Goal: Contribute content: Add original content to the website for others to see

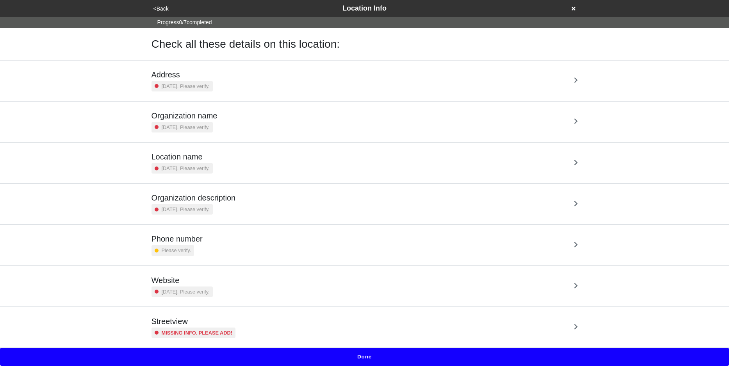
click at [573, 11] on icon at bounding box center [574, 8] width 4 height 5
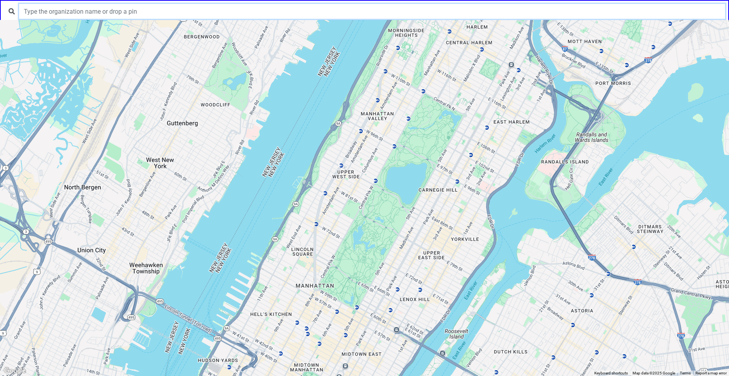
click at [131, 11] on input "text" at bounding box center [372, 11] width 706 height 15
type input "test for feedback"
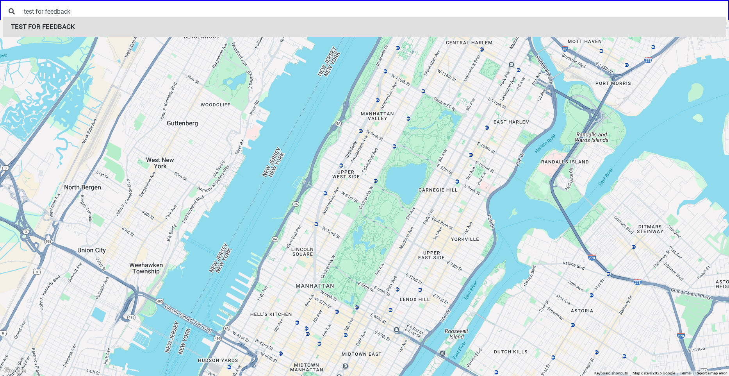
click at [102, 24] on li "TEST FOR FEEDBACK" at bounding box center [364, 27] width 723 height 20
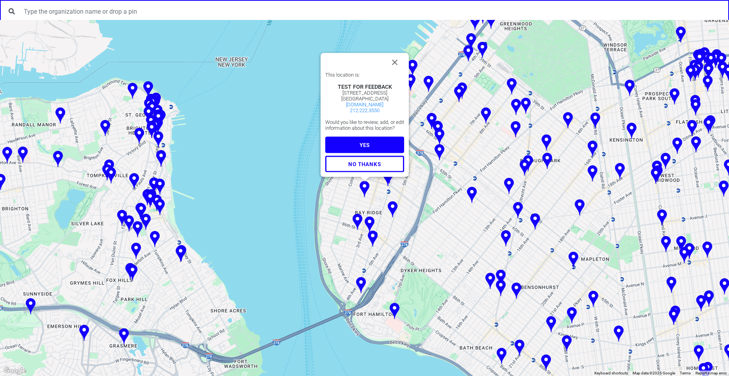
click at [371, 148] on button "YES" at bounding box center [364, 144] width 79 height 16
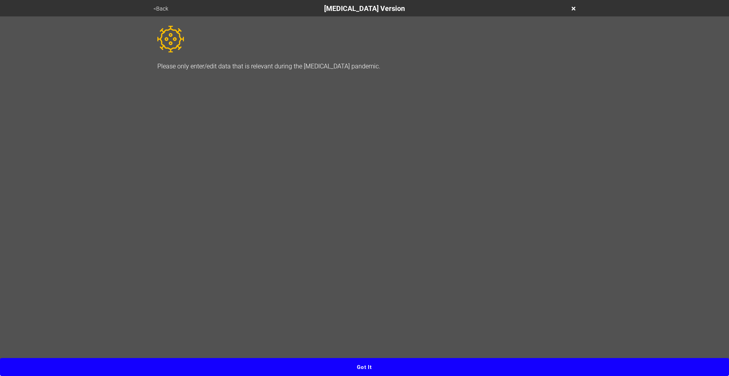
click at [362, 368] on button "Got it" at bounding box center [364, 367] width 729 height 18
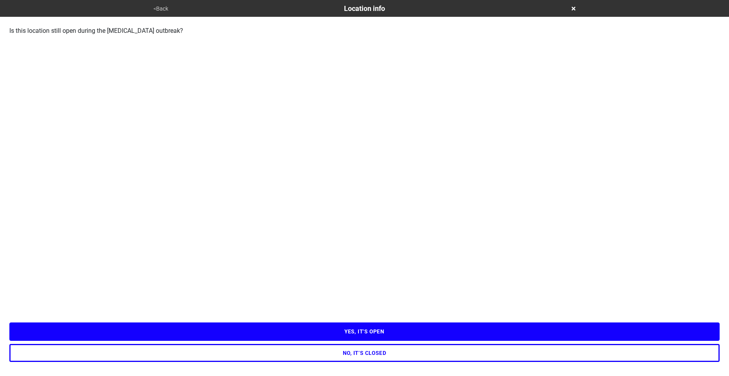
click at [367, 332] on button "YES, IT’S OPEN" at bounding box center [364, 331] width 710 height 18
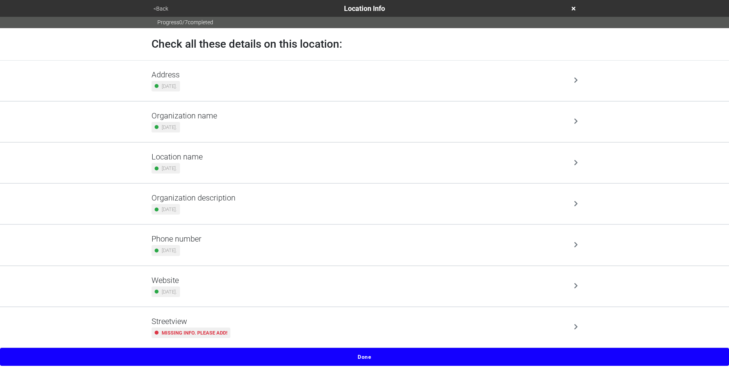
click at [358, 356] on button "Done" at bounding box center [364, 356] width 729 height 18
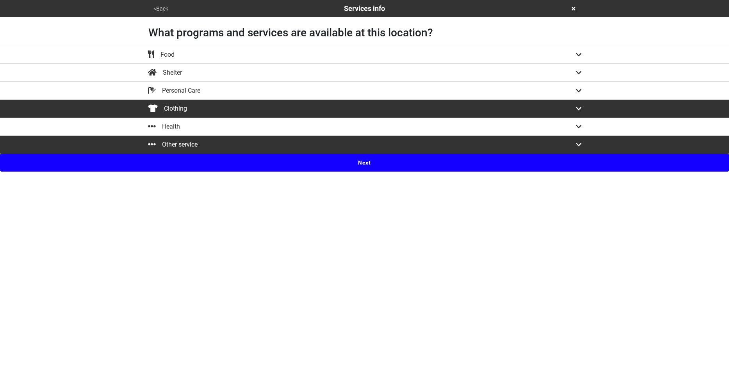
click at [348, 167] on button "Next" at bounding box center [364, 162] width 729 height 18
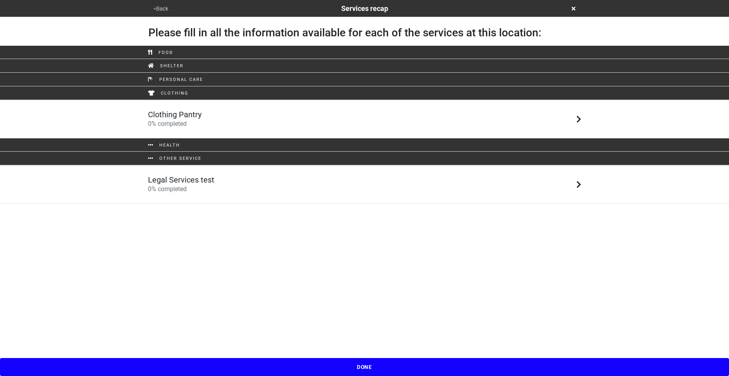
click at [203, 115] on div "Clothing Pantry 0 % completed" at bounding box center [364, 119] width 445 height 19
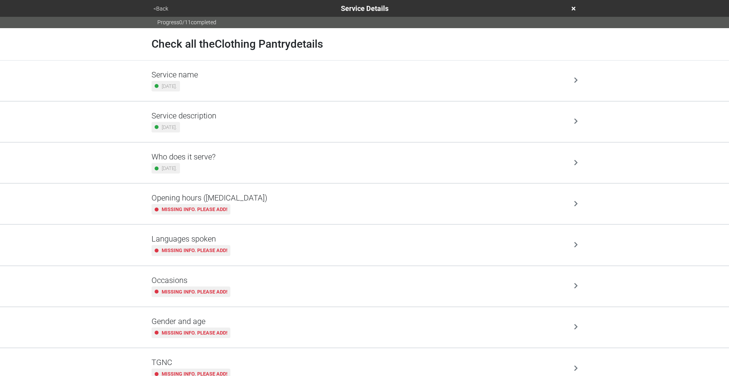
click at [222, 160] on div "Who does it serve? [DATE]." at bounding box center [364, 162] width 426 height 21
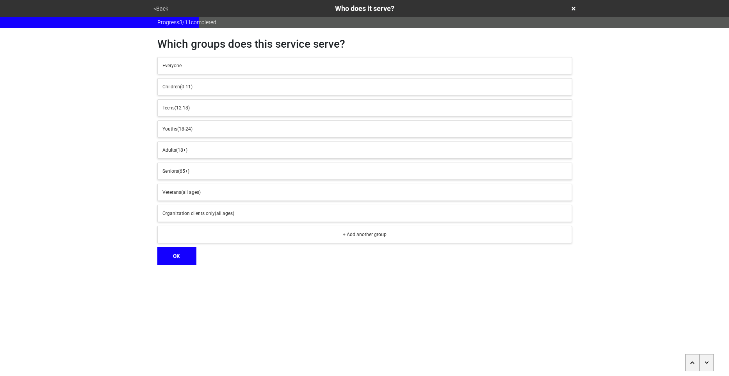
click at [215, 88] on div "Children (0-11)" at bounding box center [364, 86] width 404 height 7
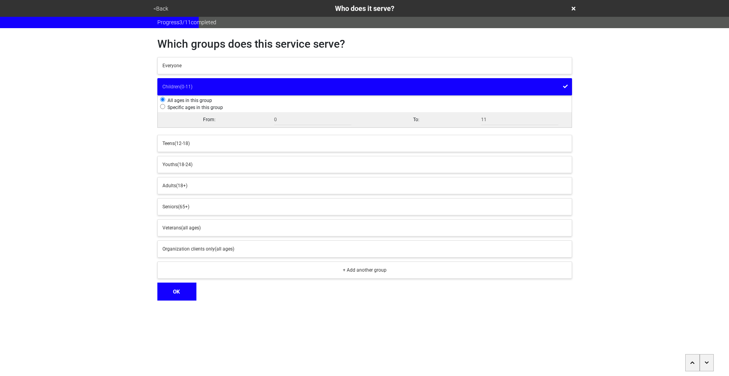
click at [224, 65] on div "Everyone" at bounding box center [364, 65] width 404 height 7
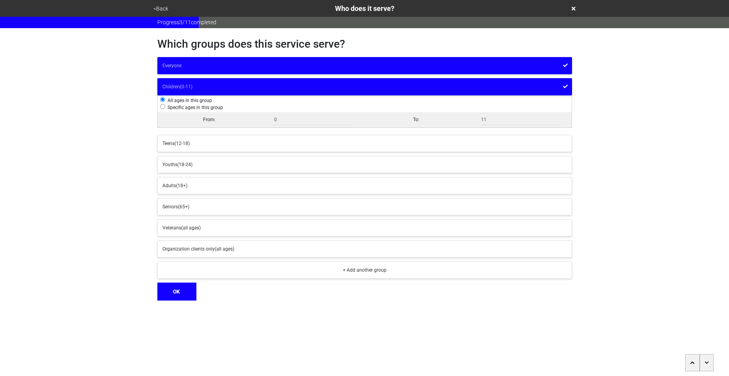
click at [224, 65] on div "Everyone" at bounding box center [364, 65] width 404 height 7
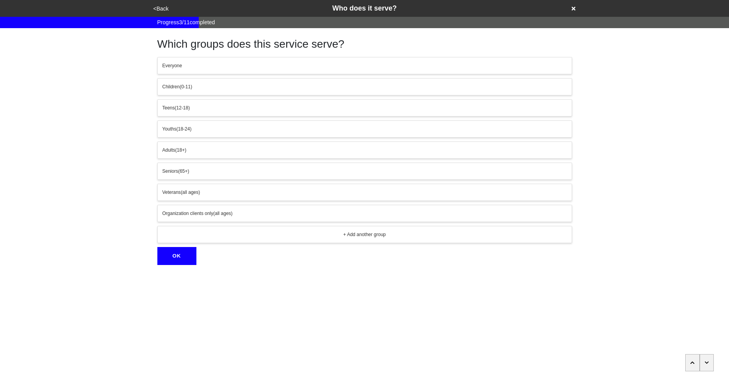
click at [223, 71] on button "Everyone" at bounding box center [364, 65] width 415 height 17
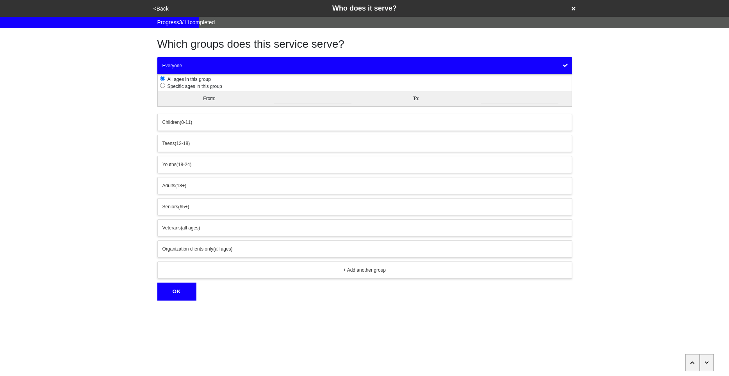
click at [162, 86] on input "radio" at bounding box center [162, 85] width 5 height 5
radio input "true"
radio input "false"
click at [162, 85] on input "radio" at bounding box center [162, 85] width 5 height 5
radio input "true"
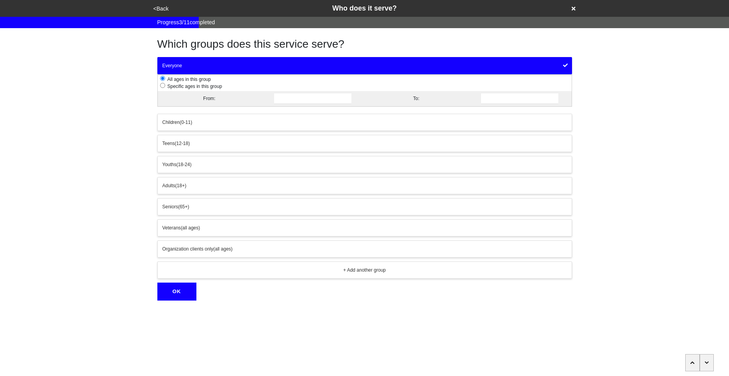
radio input "false"
click at [176, 83] on li "Specific ages in this group" at bounding box center [365, 86] width 411 height 7
radio input "false"
radio input "true"
click at [307, 99] on input "number" at bounding box center [313, 98] width 78 height 11
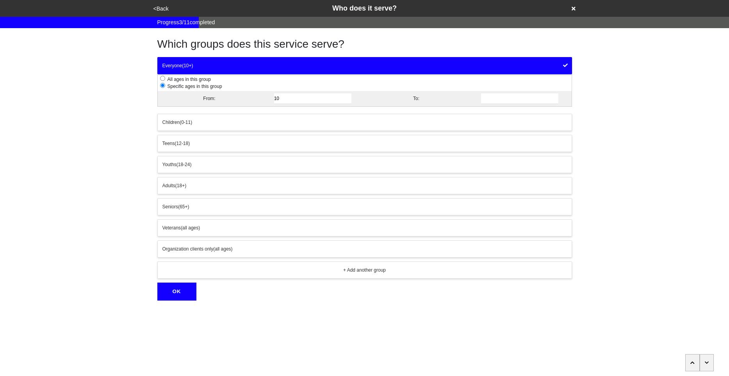
type input "10"
type input "11"
click at [184, 293] on button "OK" at bounding box center [176, 291] width 39 height 18
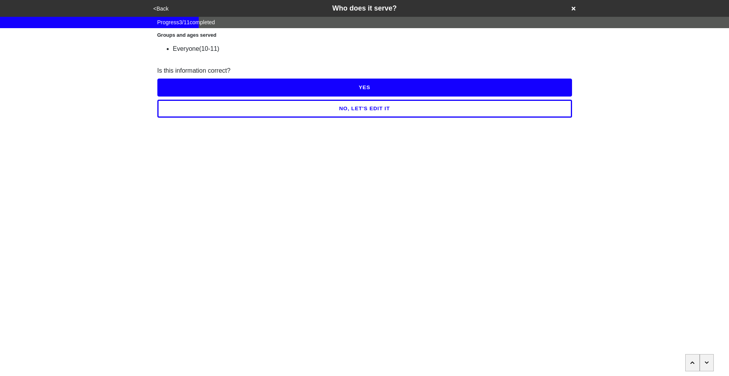
click at [331, 85] on button "YES" at bounding box center [364, 87] width 415 height 18
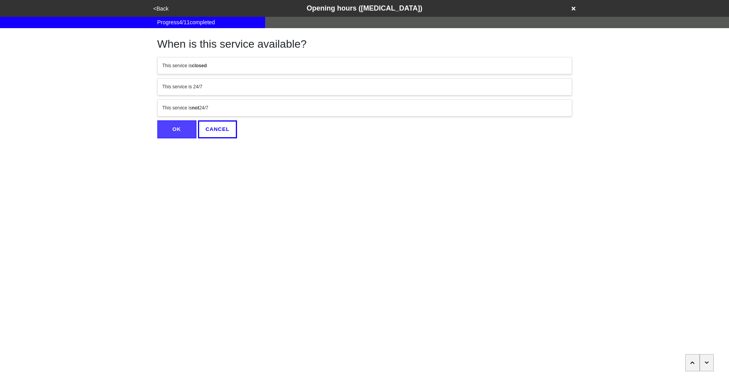
click at [152, 6] on button "<Back" at bounding box center [161, 8] width 20 height 9
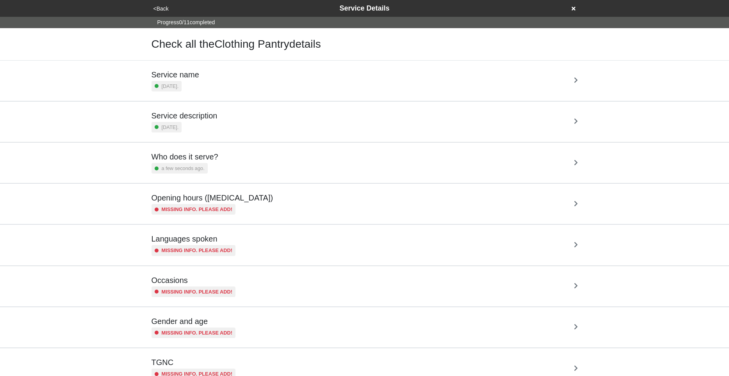
click at [225, 166] on div "Who does it serve? a few seconds ago." at bounding box center [364, 162] width 426 height 21
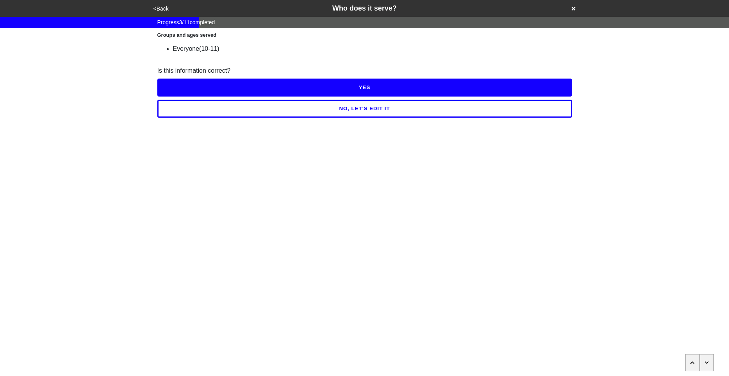
click at [535, 55] on div "Groups and ages served Everyone (10-11) Is this information correct? YES NO, LE…" at bounding box center [364, 72] width 415 height 89
